Goal: Check status

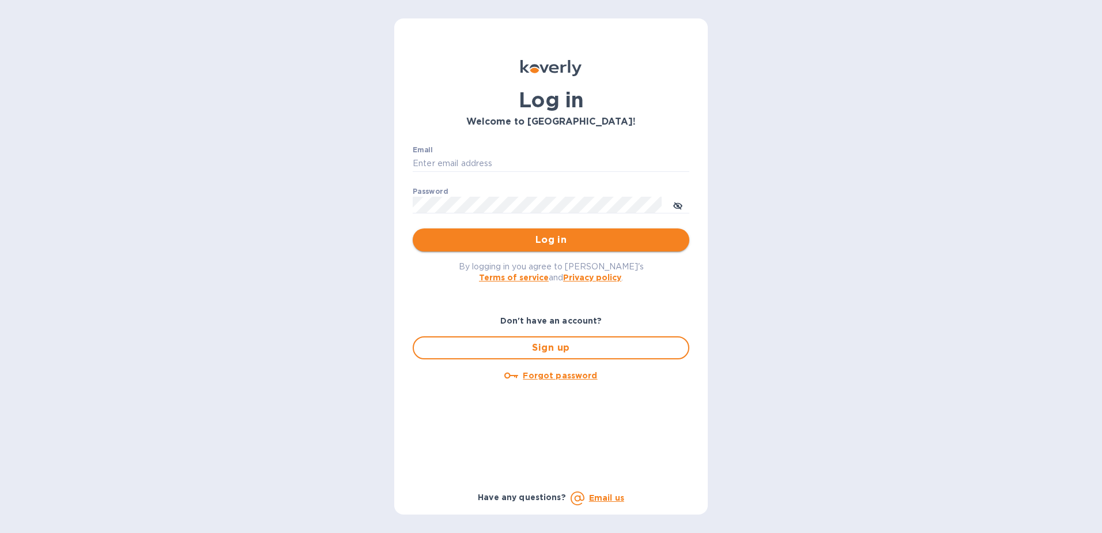
type input "[PERSON_NAME][EMAIL_ADDRESS][DOMAIN_NAME]"
click at [494, 247] on span "Log in" at bounding box center [551, 240] width 258 height 14
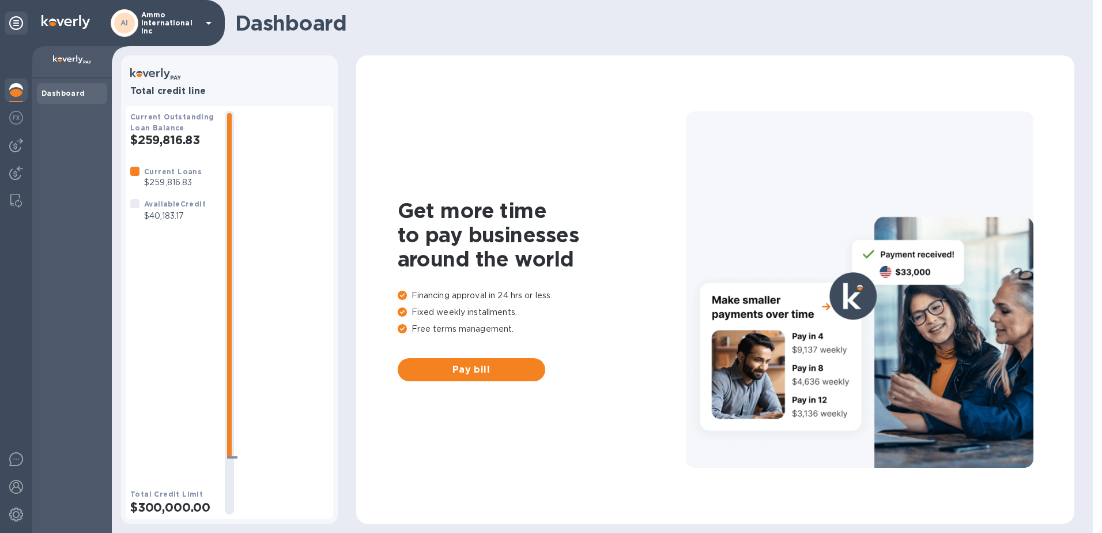
click at [208, 21] on icon at bounding box center [209, 23] width 14 height 14
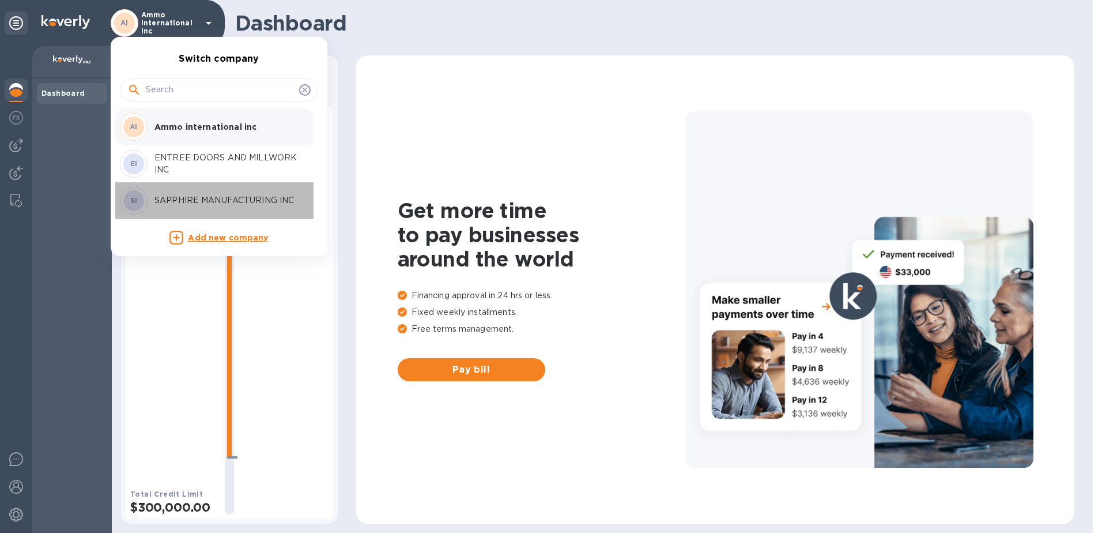
click at [171, 199] on p "SAPPHIRE MANUFACTURING INC" at bounding box center [226, 200] width 145 height 12
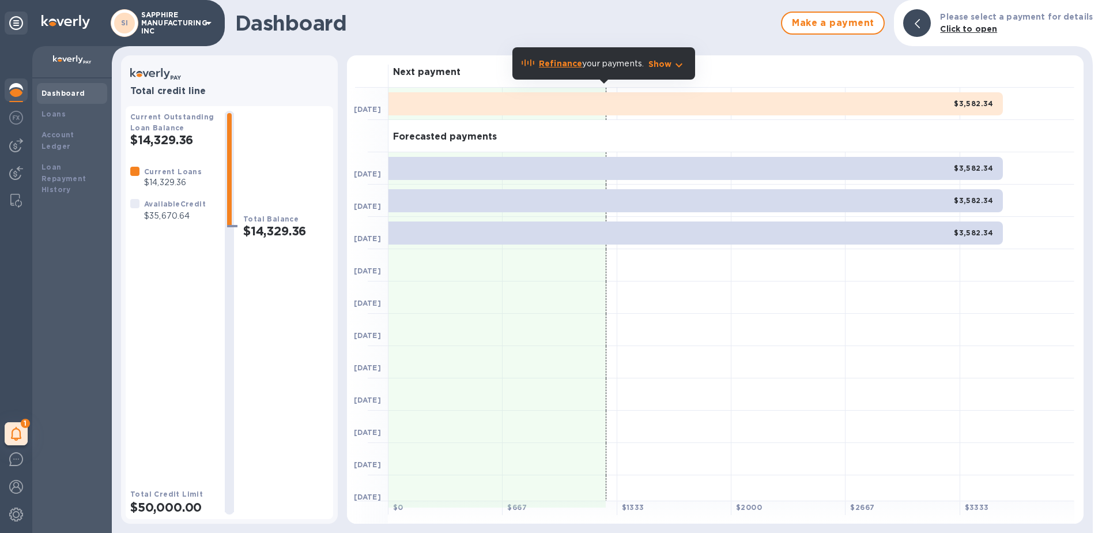
click at [209, 20] on icon at bounding box center [209, 23] width 14 height 14
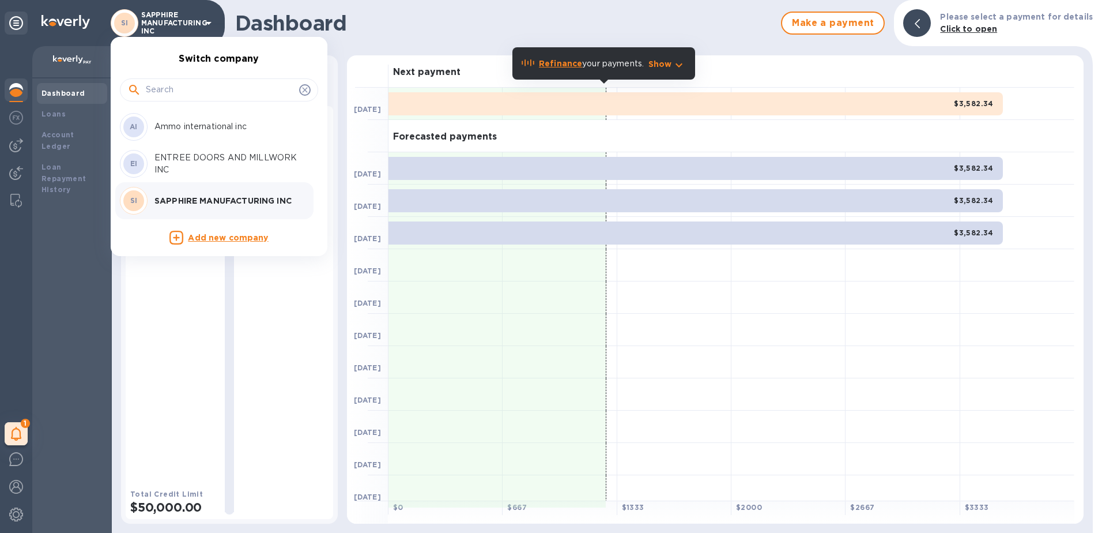
click at [191, 164] on p "ENTREE DOORS AND MILLWORK INC" at bounding box center [226, 164] width 145 height 24
